Goal: Complete application form

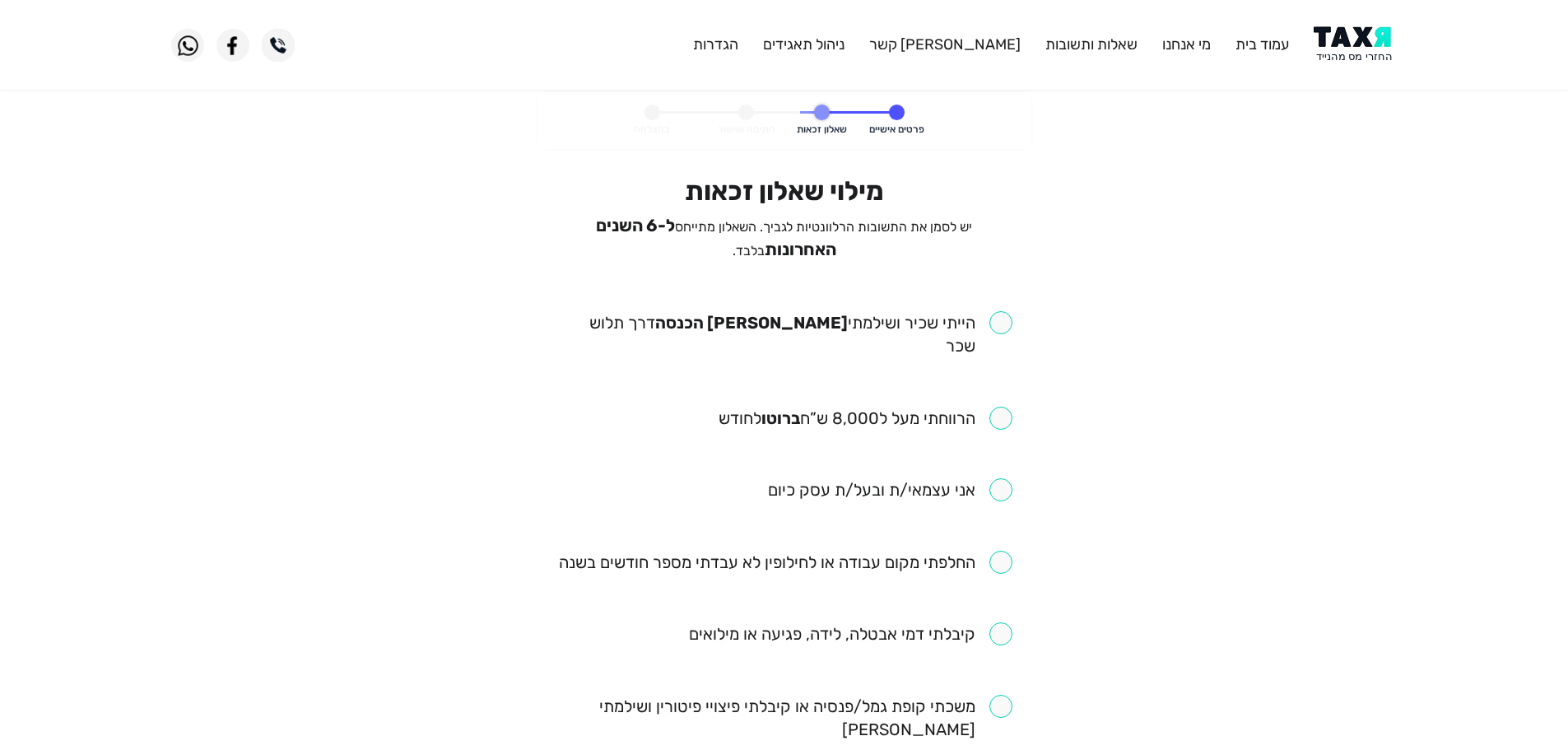
click at [997, 323] on input "checkbox" at bounding box center [784, 334] width 456 height 46
checkbox input "true"
click at [975, 407] on input "checkbox" at bounding box center [865, 418] width 294 height 23
checkbox input "true"
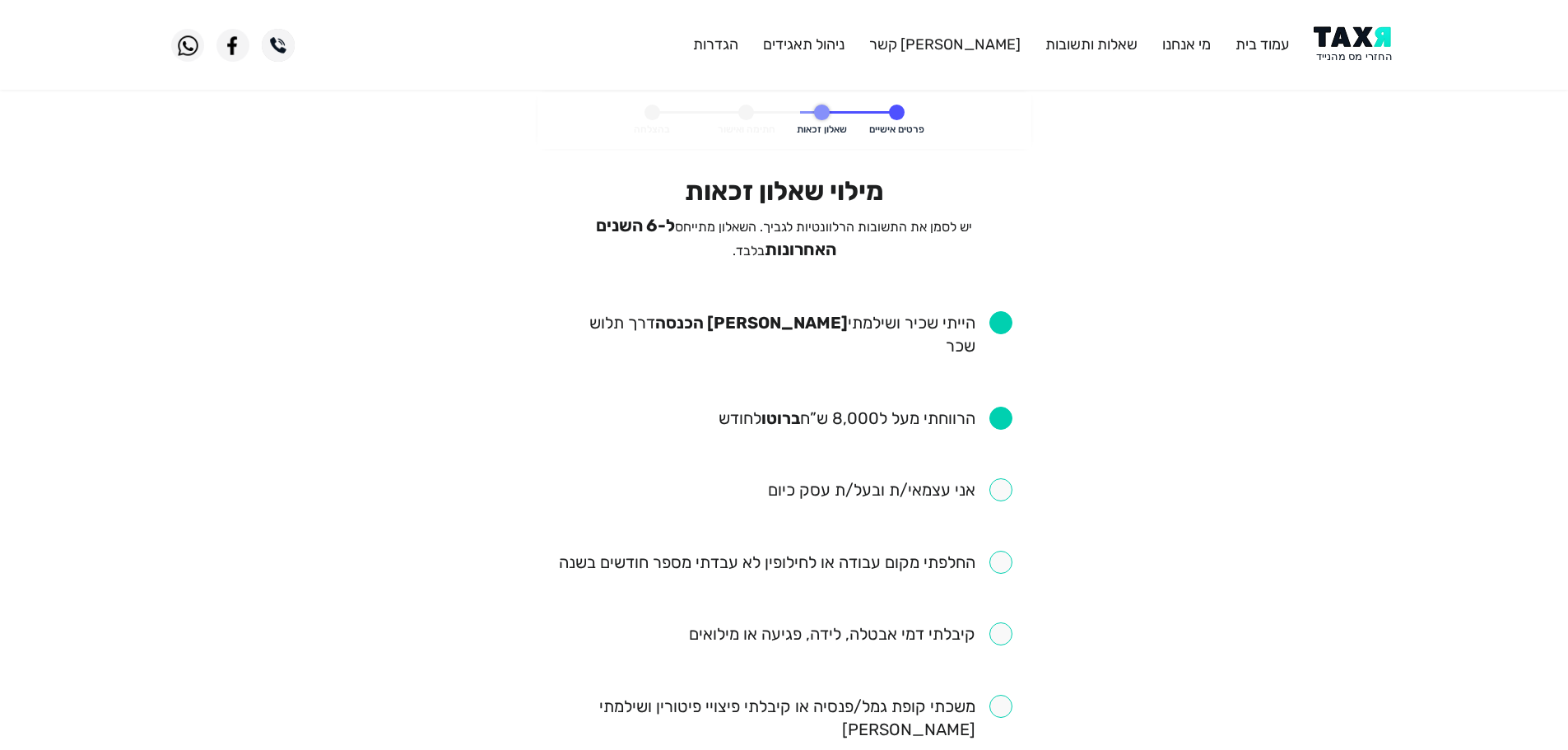
scroll to position [82, 0]
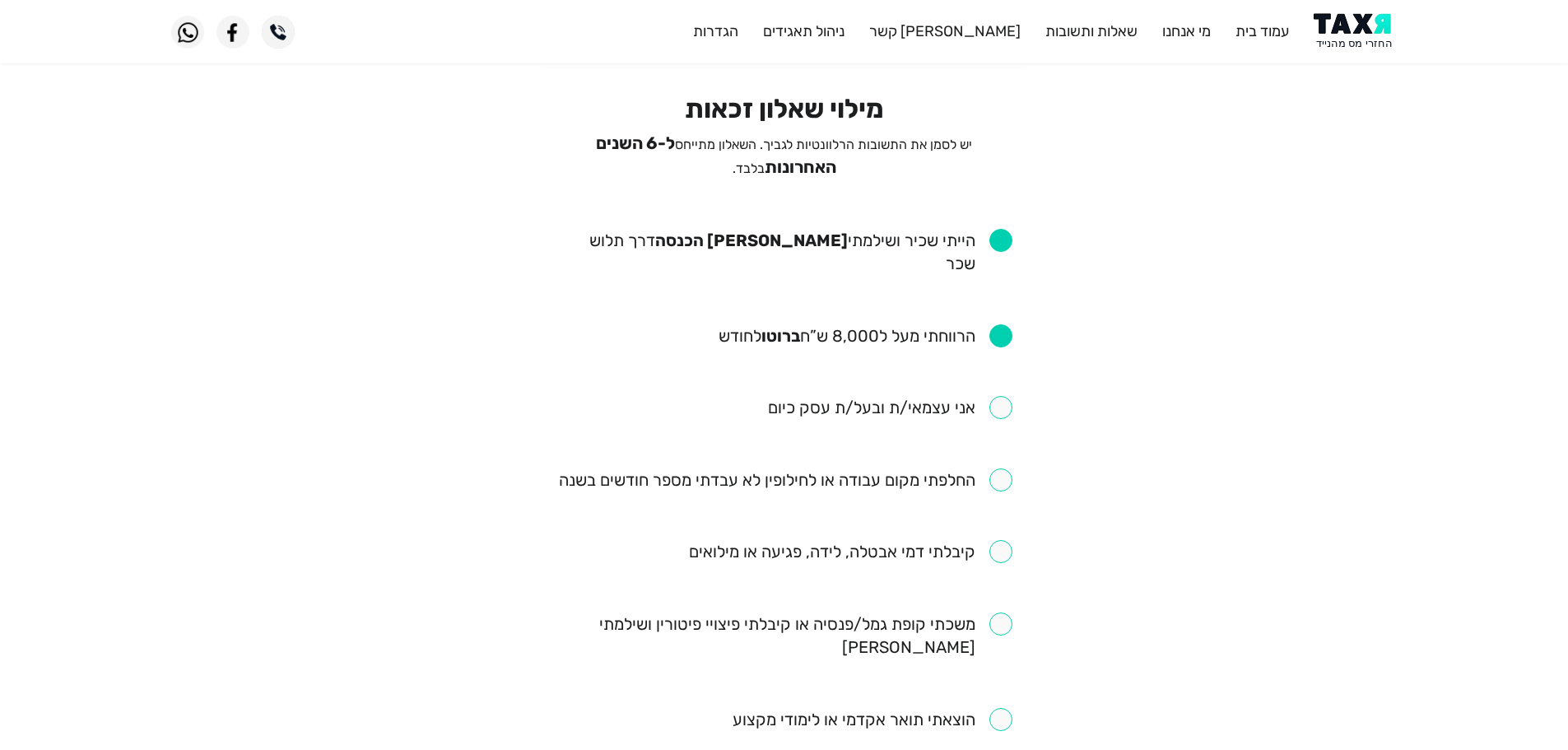
click at [999, 468] on input "checkbox" at bounding box center [786, 479] width 454 height 23
checkbox input "true"
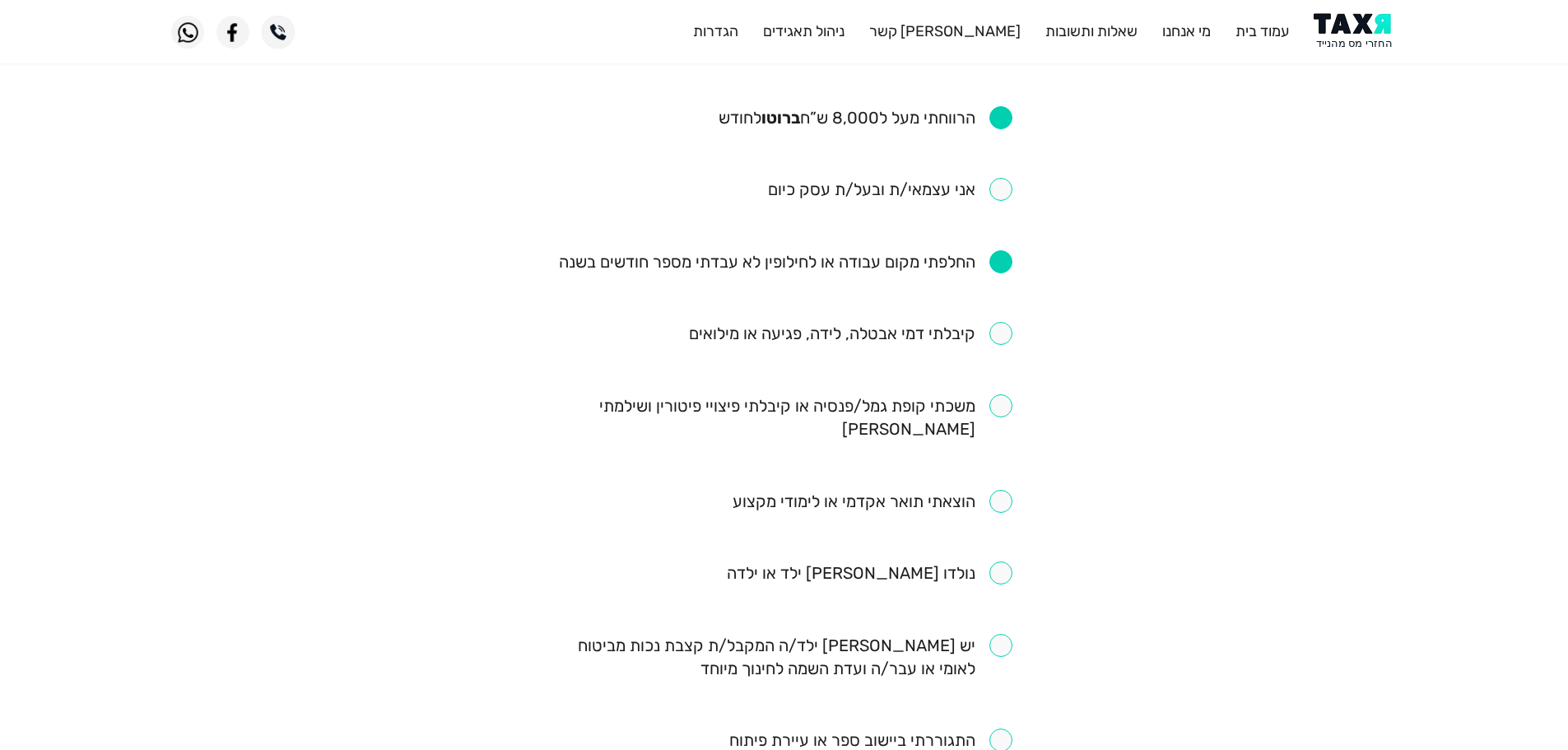
scroll to position [329, 0]
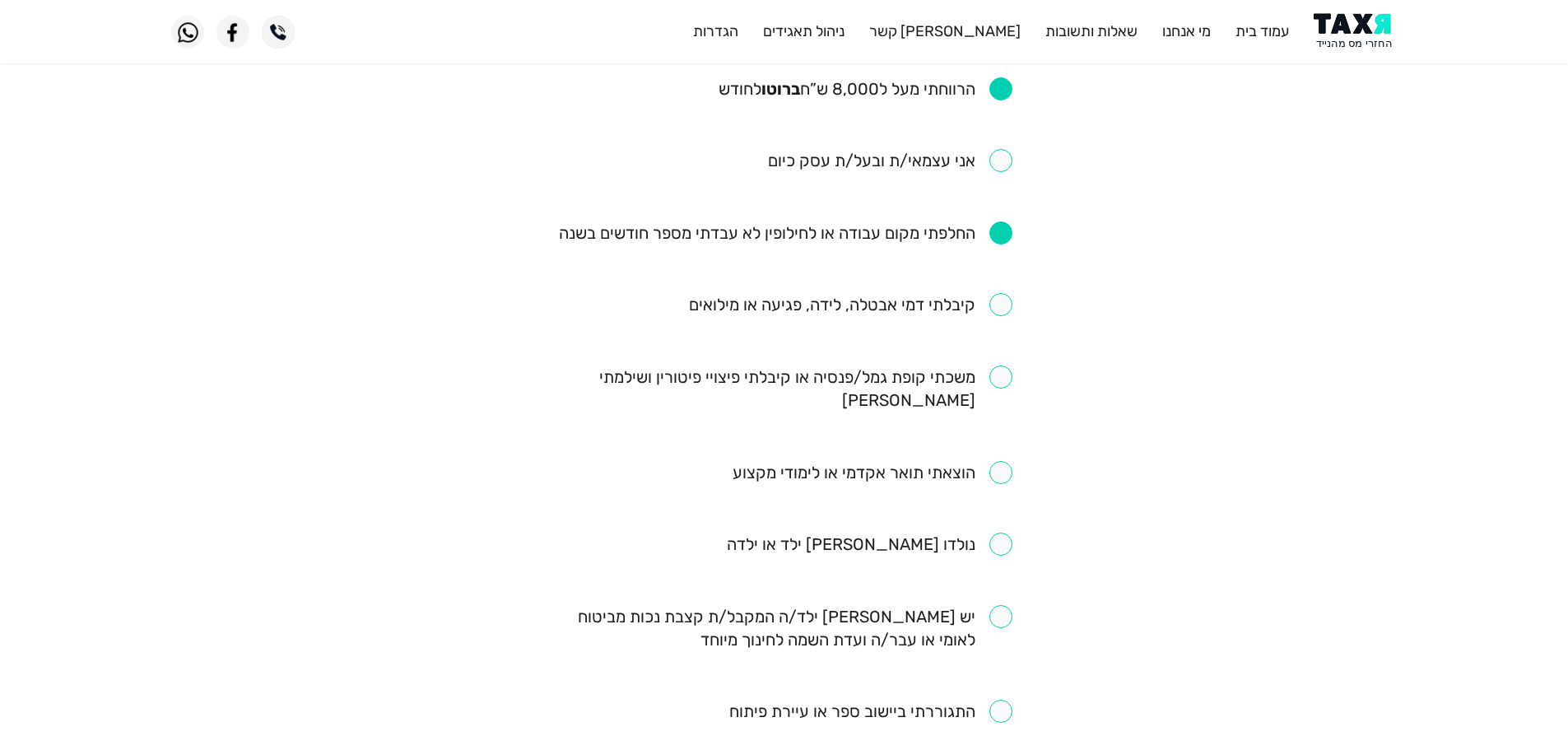
click at [981, 293] on input "checkbox" at bounding box center [851, 304] width 324 height 23
checkbox input "true"
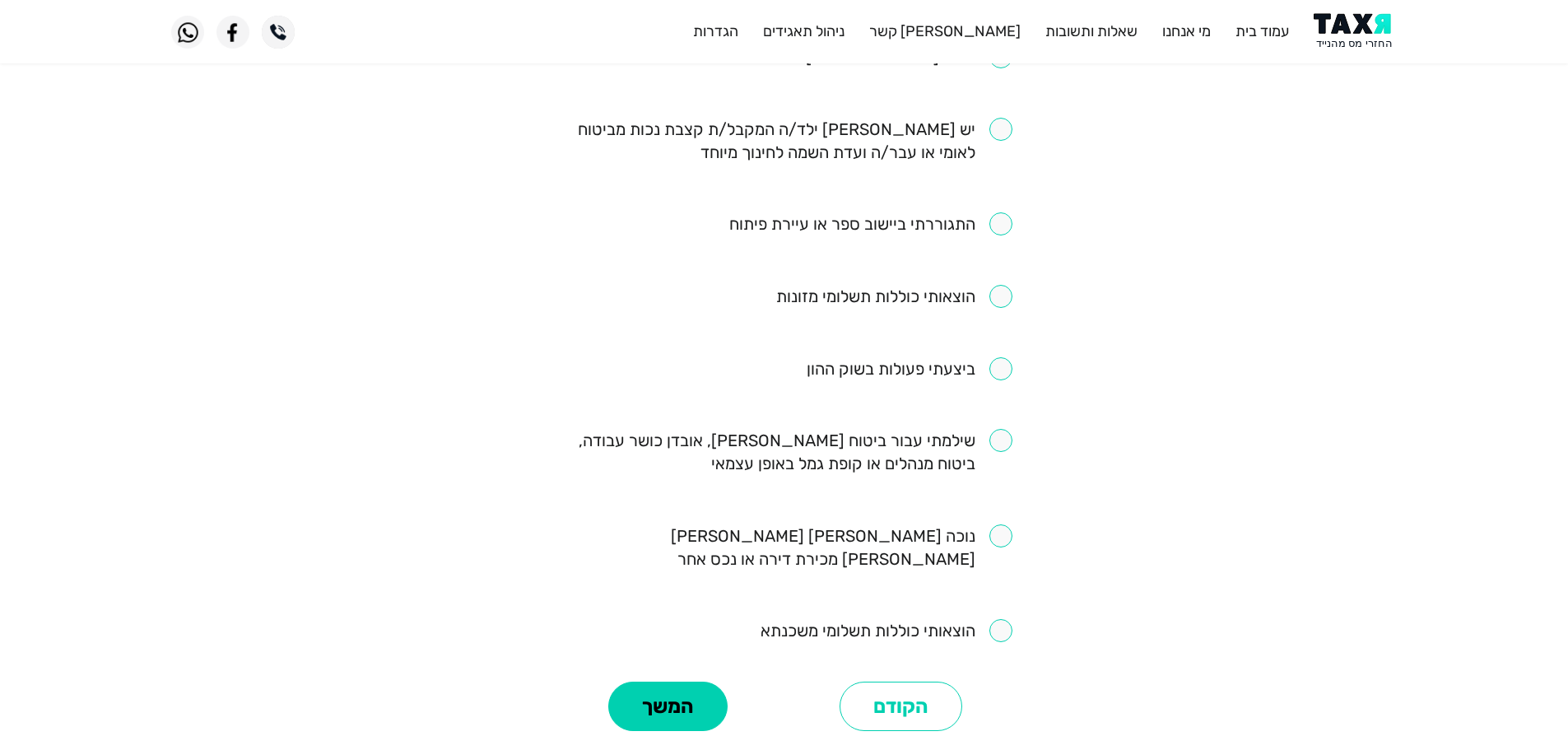
scroll to position [894, 0]
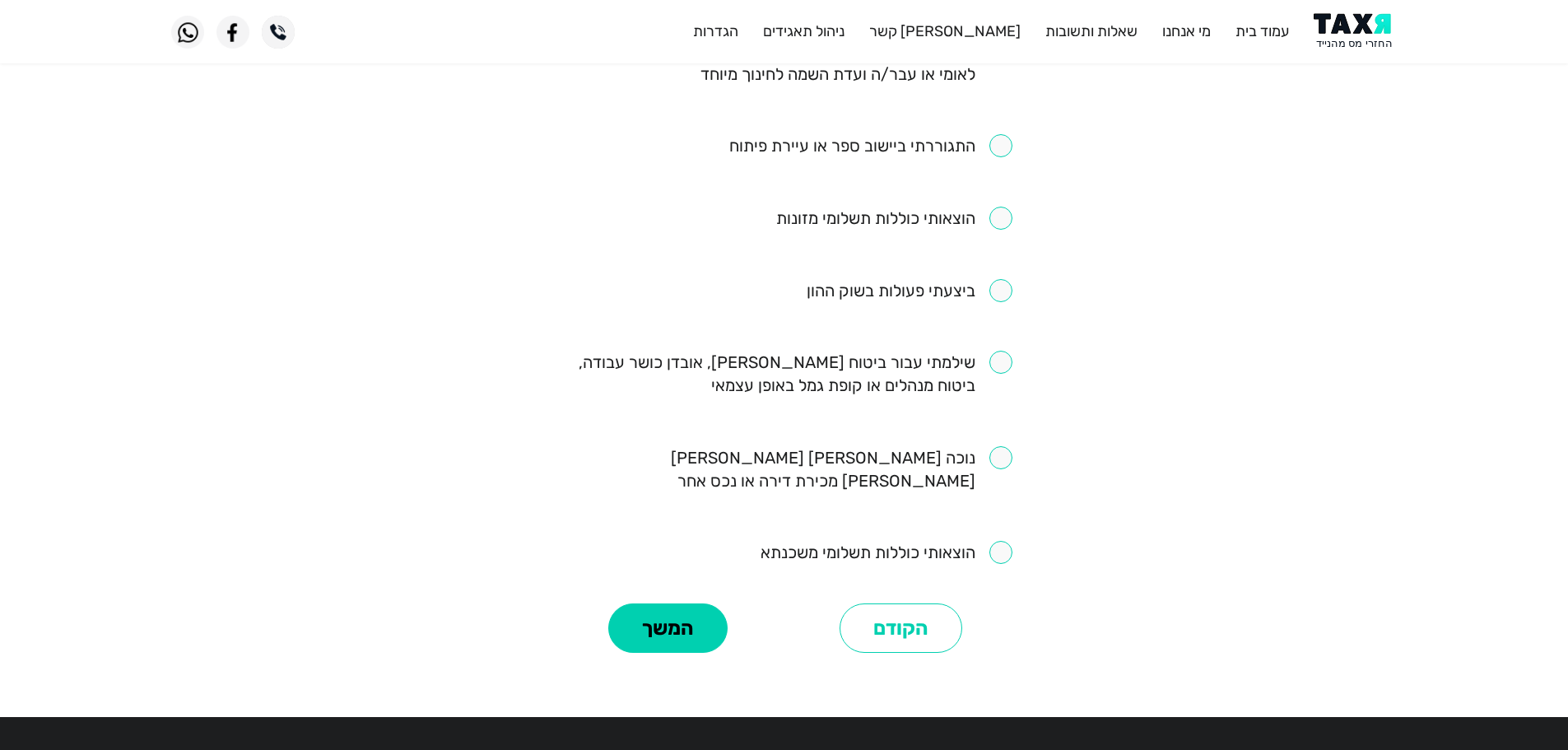
click at [1007, 350] on input "checkbox" at bounding box center [784, 373] width 456 height 46
checkbox input "true"
click at [988, 540] on input "checkbox" at bounding box center [887, 552] width 252 height 23
checkbox input "true"
click at [715, 603] on button "המשך" at bounding box center [668, 628] width 119 height 50
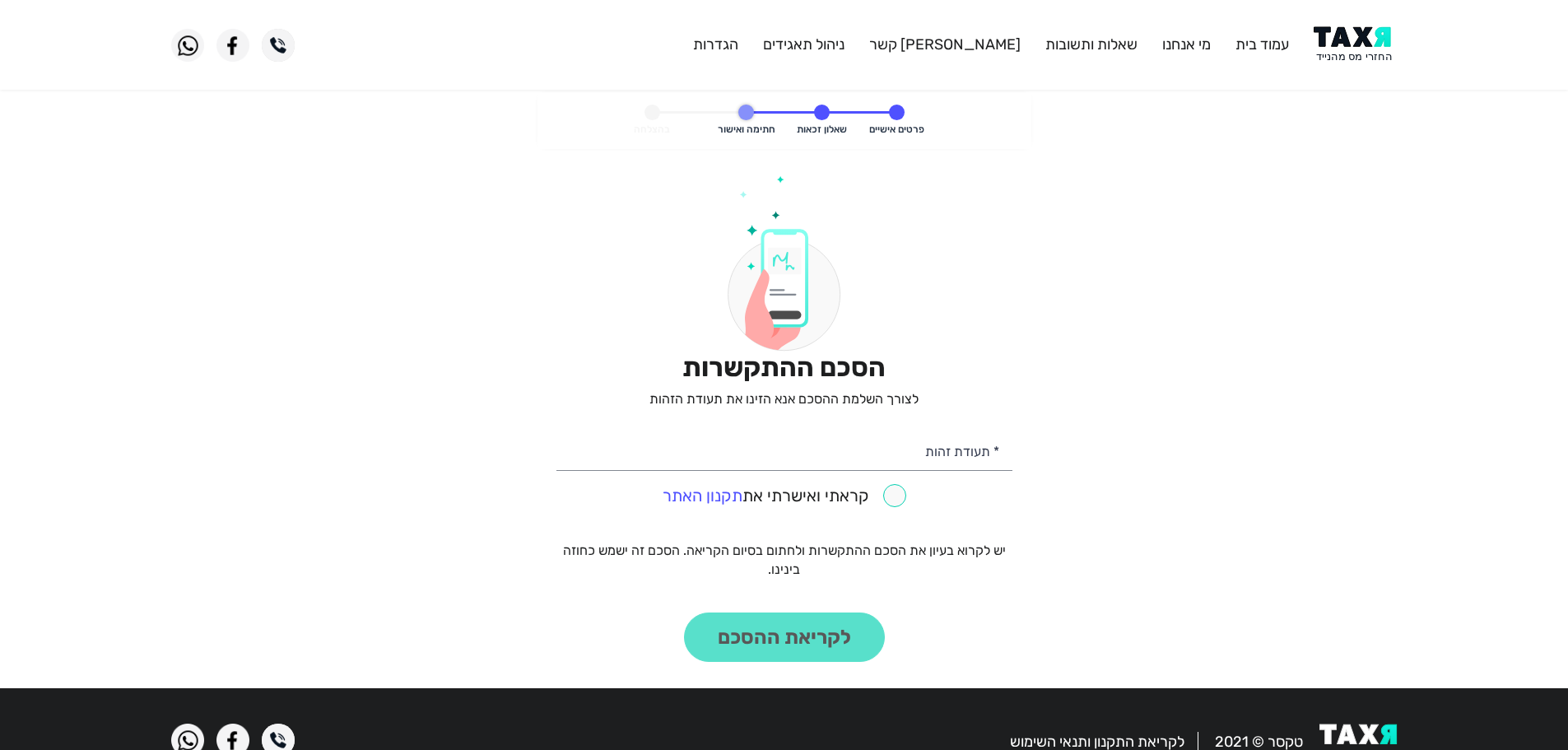
click at [895, 494] on input "checkbox" at bounding box center [784, 495] width 243 height 23
checkbox input "true"
click at [951, 443] on input "* תעודת זהות" at bounding box center [784, 449] width 456 height 42
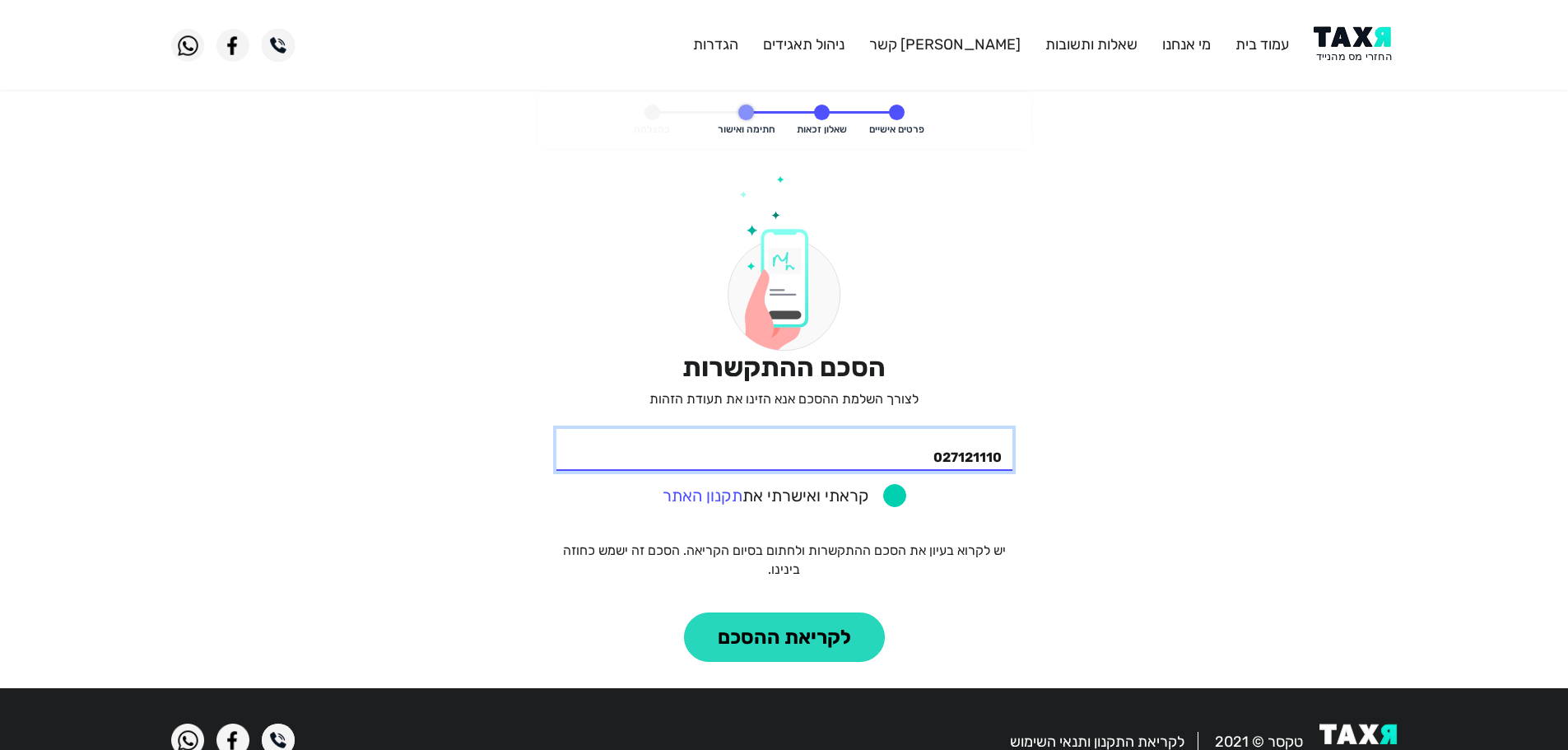
type input "027121110"
click at [774, 644] on button "לקריאת ההסכם" at bounding box center [784, 637] width 201 height 50
